Goal: Find specific page/section: Find specific page/section

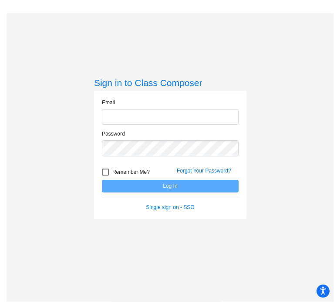
type input "[PERSON_NAME][EMAIL_ADDRESS][PERSON_NAME][DOMAIN_NAME]"
click at [102, 180] on button "Log In" at bounding box center [170, 186] width 137 height 13
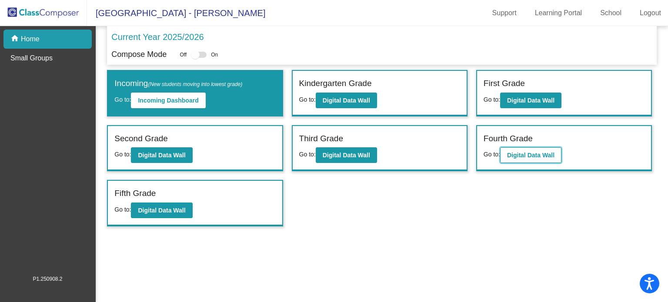
click at [333, 148] on button "Digital Data Wall" at bounding box center [530, 156] width 61 height 16
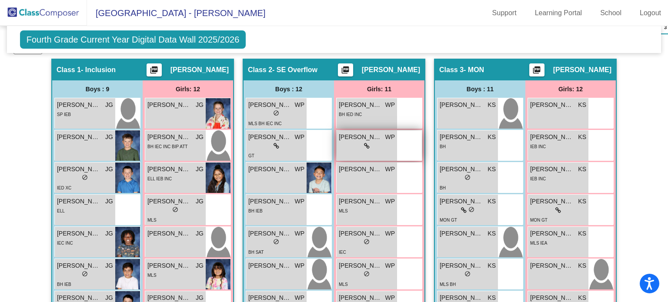
scroll to position [230, 0]
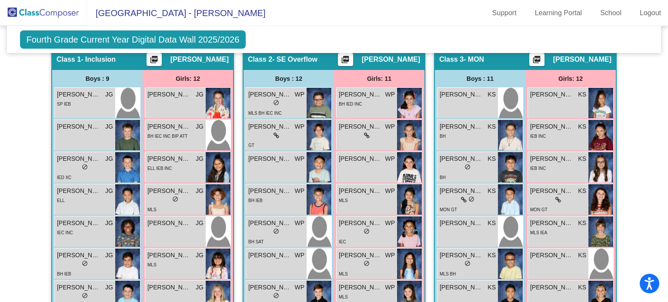
click at [333, 60] on span "[PERSON_NAME]" at bounding box center [391, 59] width 58 height 9
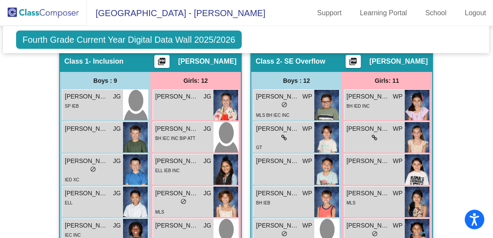
scroll to position [247, 0]
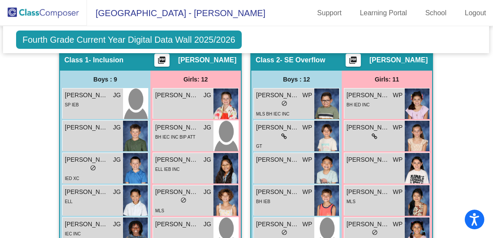
click at [202, 76] on div "Girls: 12" at bounding box center [196, 78] width 91 height 17
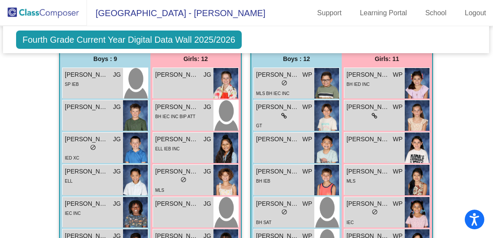
scroll to position [265, 0]
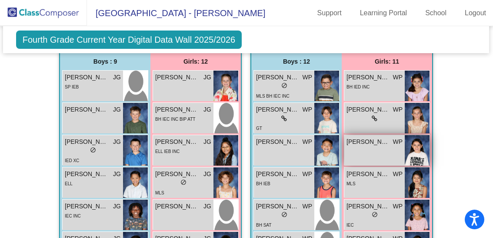
click at [333, 154] on img at bounding box center [417, 150] width 25 height 30
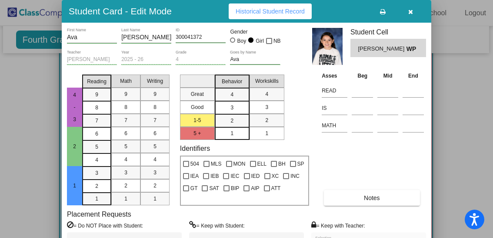
click at [333, 15] on button "button" at bounding box center [411, 11] width 28 height 16
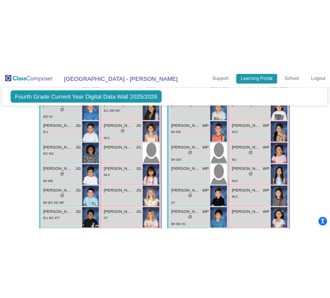
scroll to position [378, 0]
